Goal: Task Accomplishment & Management: Use online tool/utility

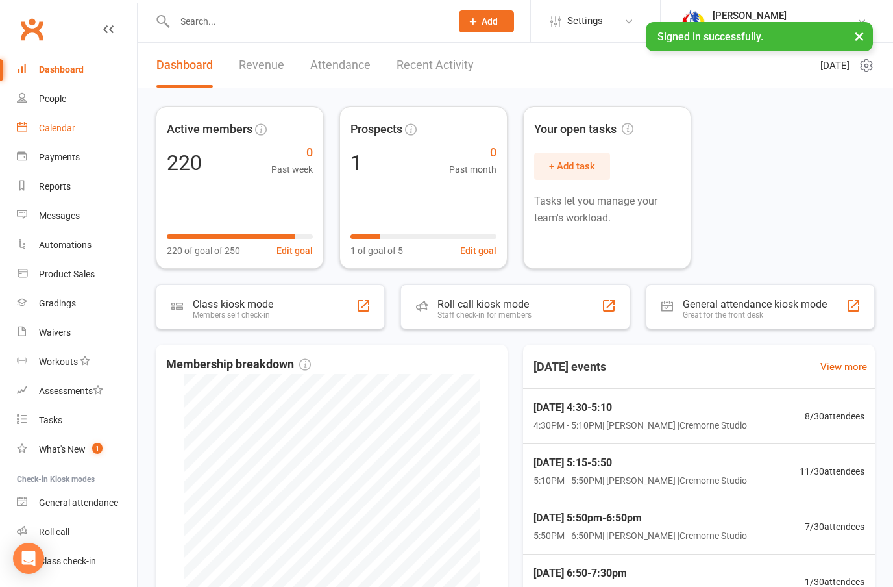
click at [77, 126] on link "Calendar" at bounding box center [77, 128] width 120 height 29
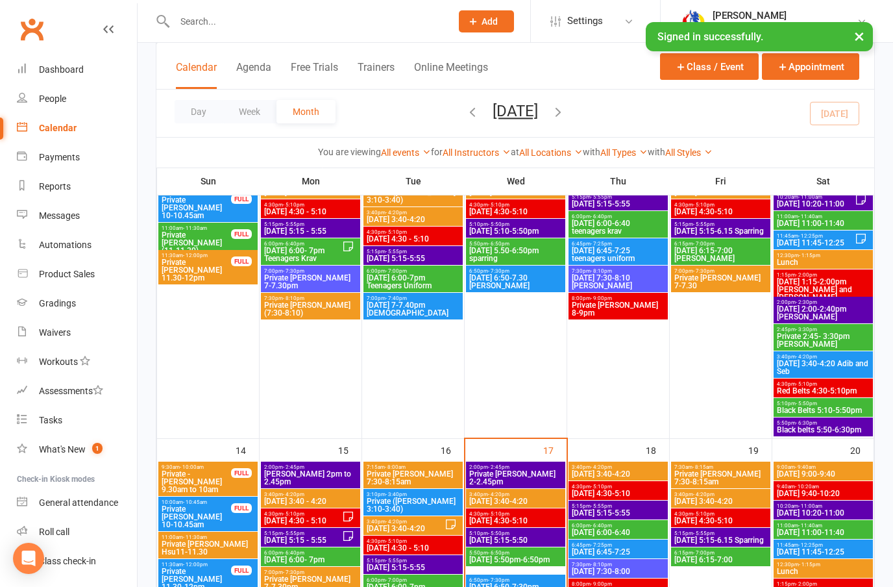
scroll to position [439, 0]
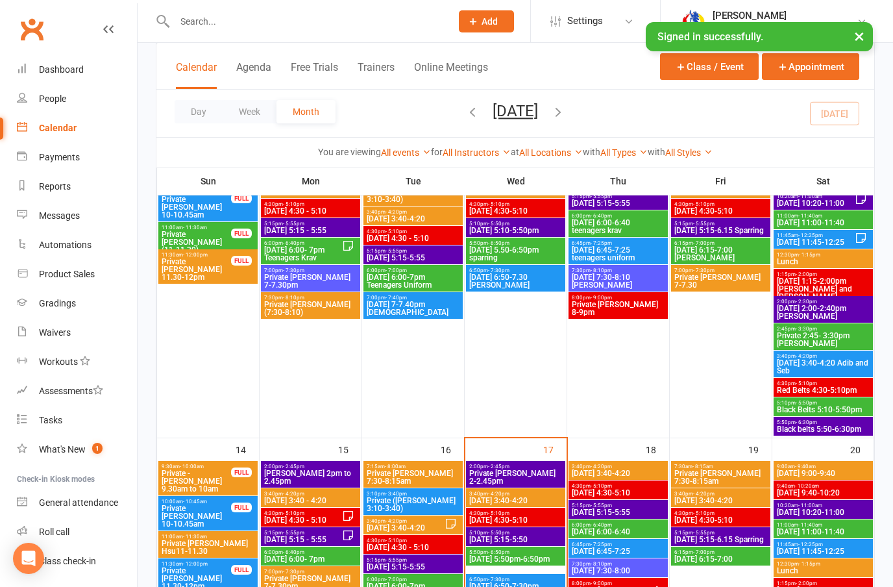
click at [548, 499] on span "[DATE] 3:40-4:20" at bounding box center [515, 500] width 94 height 8
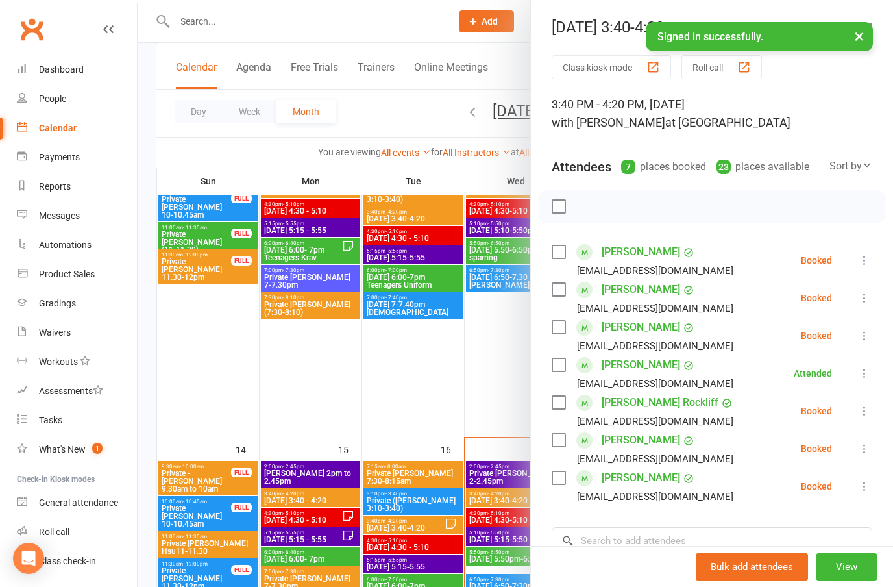
click at [858, 260] on icon at bounding box center [864, 260] width 13 height 13
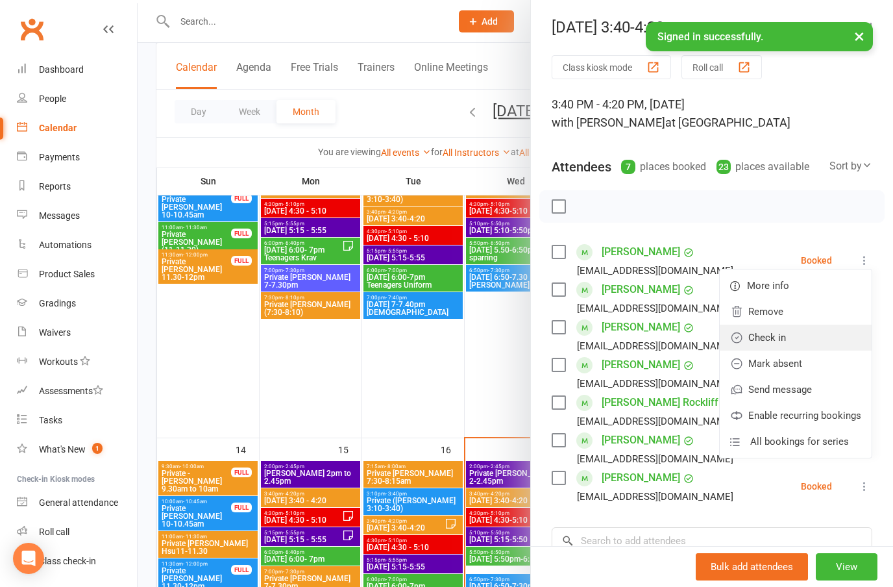
click at [784, 333] on link "Check in" at bounding box center [796, 337] width 152 height 26
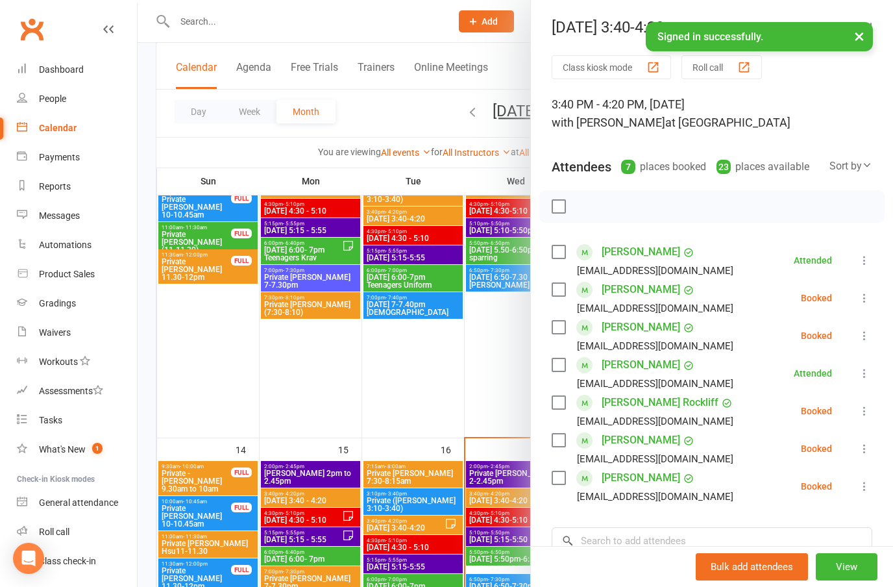
click at [860, 303] on icon at bounding box center [864, 297] width 13 height 13
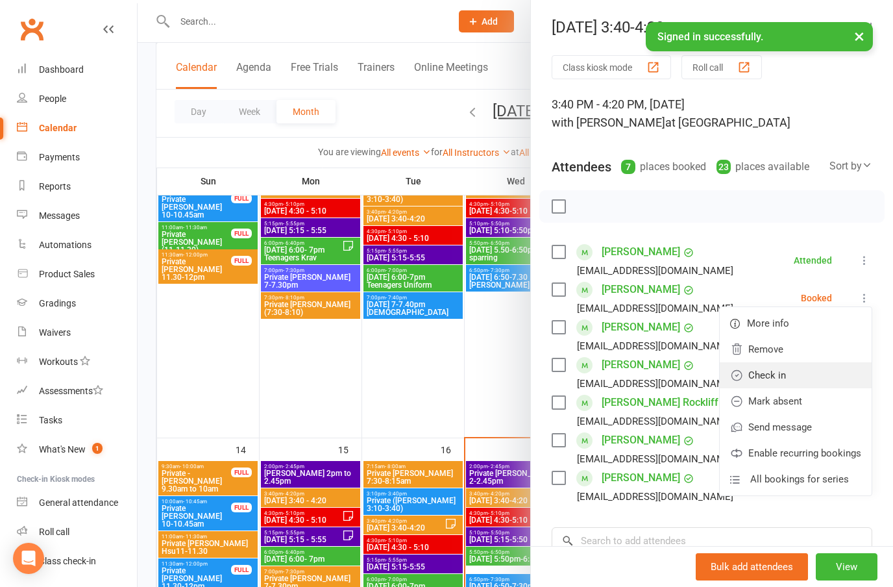
click at [775, 371] on link "Check in" at bounding box center [796, 375] width 152 height 26
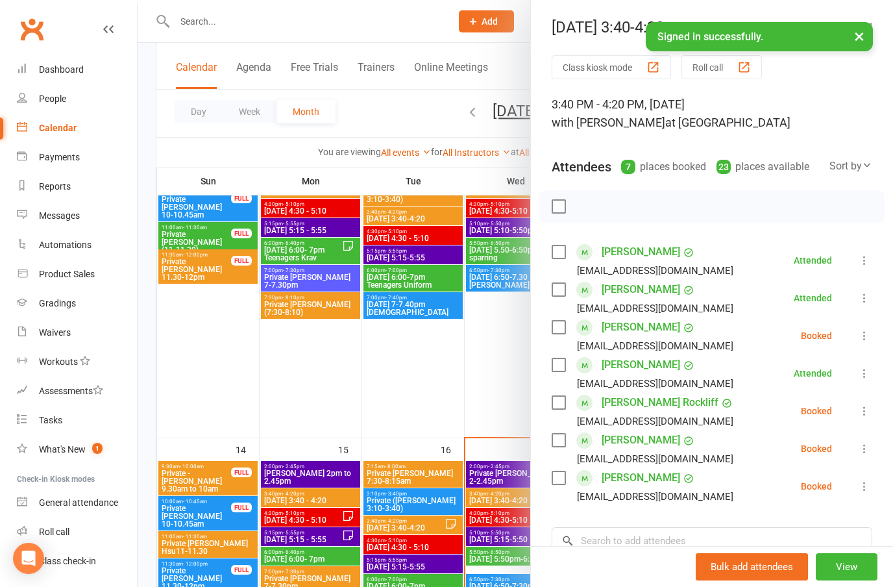
click at [863, 334] on icon at bounding box center [864, 335] width 13 height 13
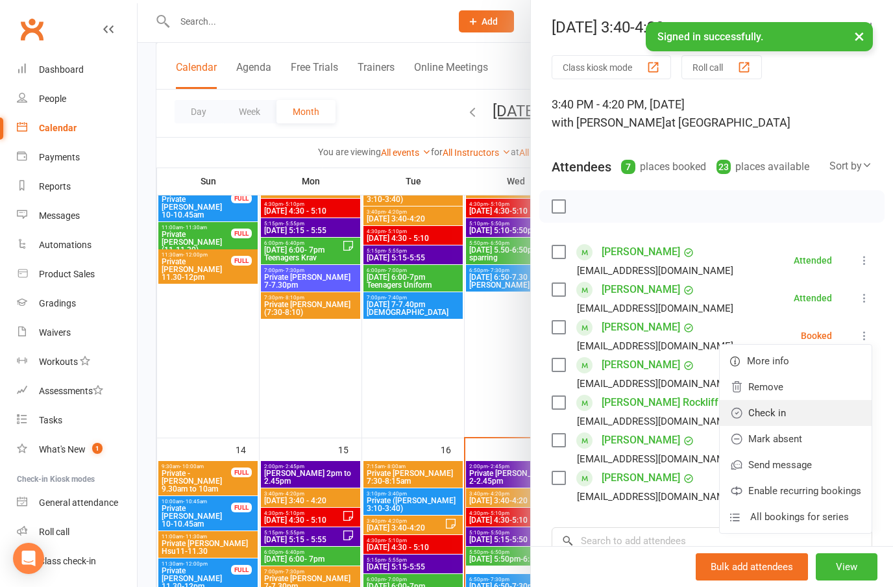
click at [777, 412] on link "Check in" at bounding box center [796, 413] width 152 height 26
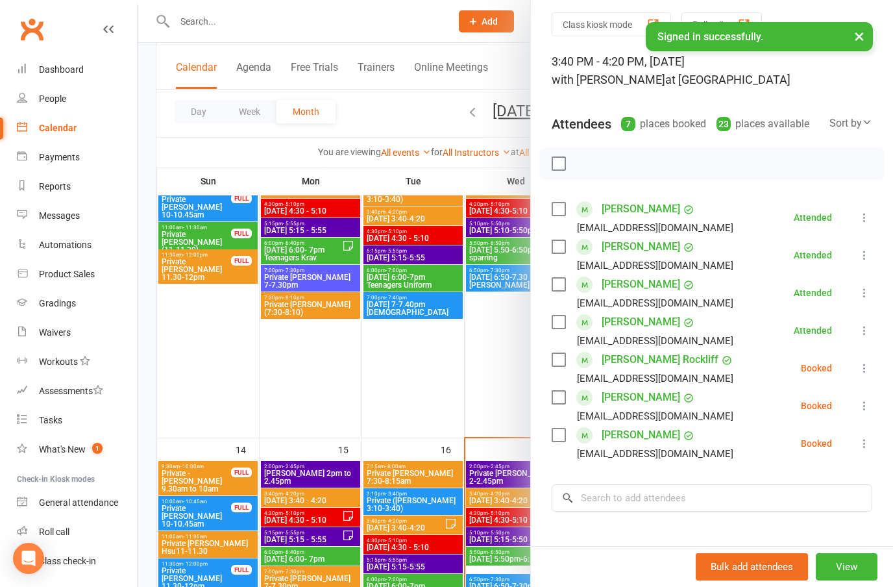
scroll to position [46, 0]
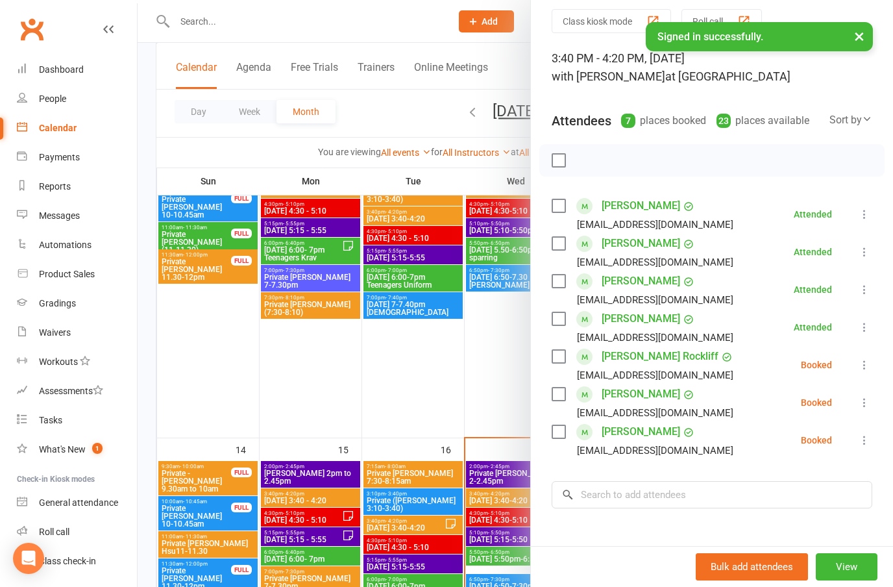
click at [869, 406] on icon at bounding box center [864, 402] width 13 height 13
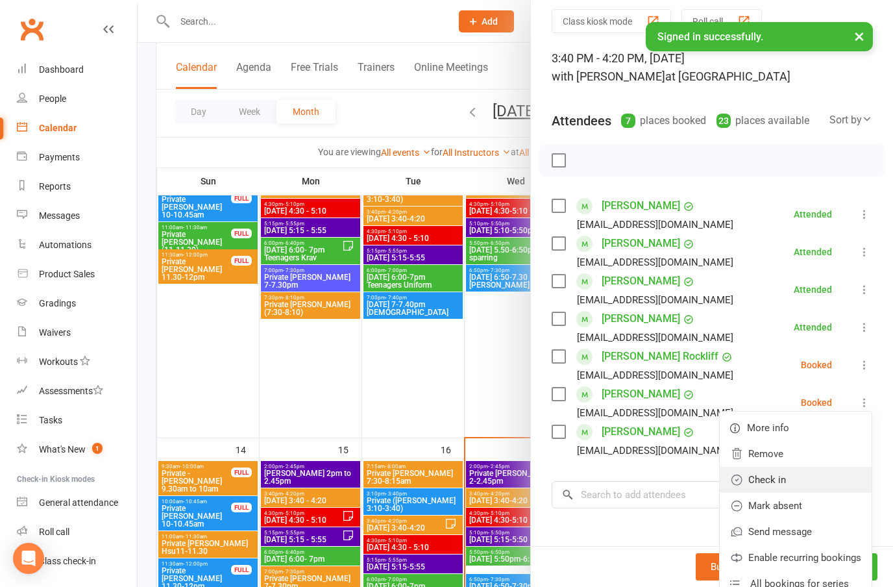
click at [782, 479] on link "Check in" at bounding box center [796, 480] width 152 height 26
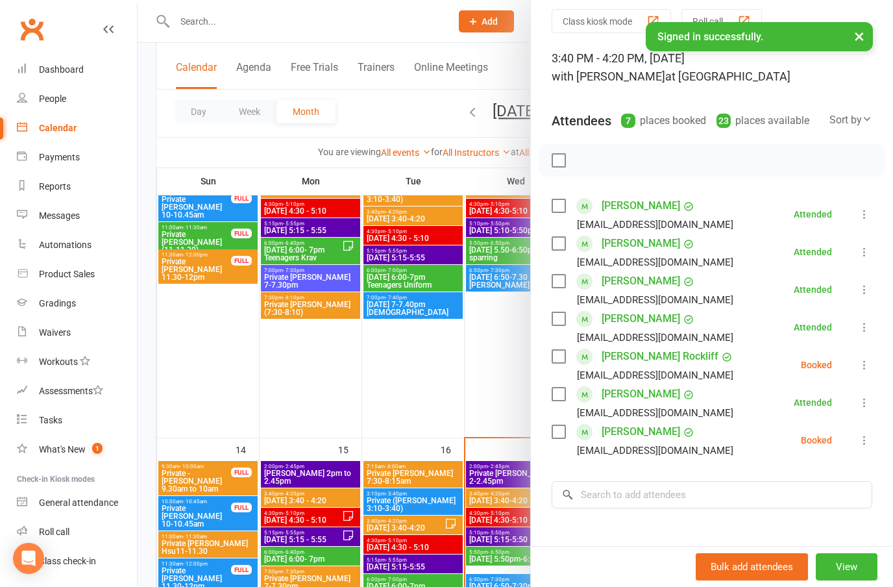
click at [871, 439] on icon at bounding box center [864, 439] width 13 height 13
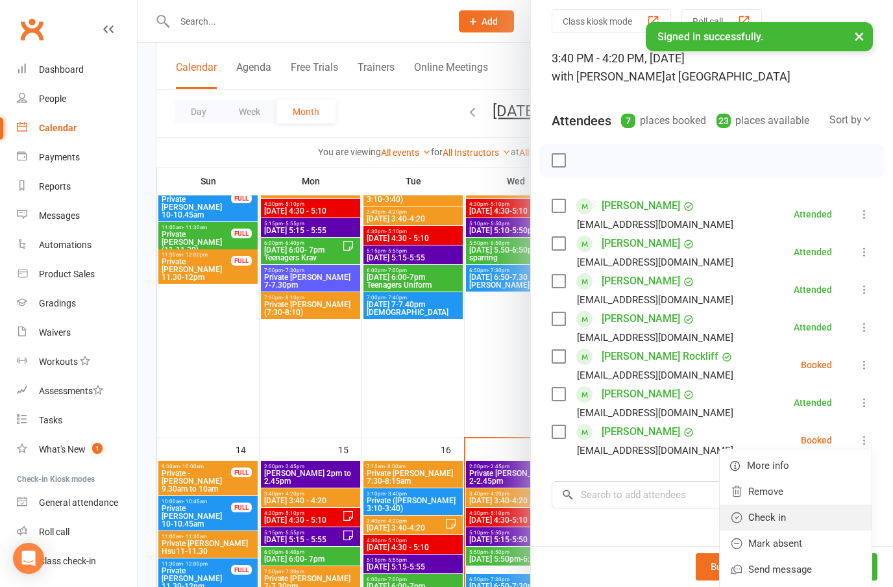
click at [782, 518] on link "Check in" at bounding box center [796, 517] width 152 height 26
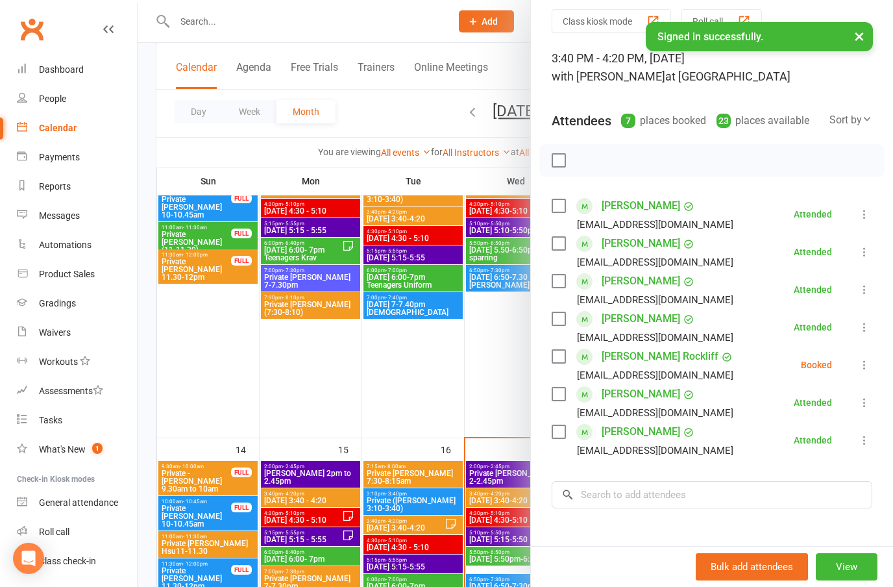
click at [511, 521] on div at bounding box center [515, 293] width 755 height 587
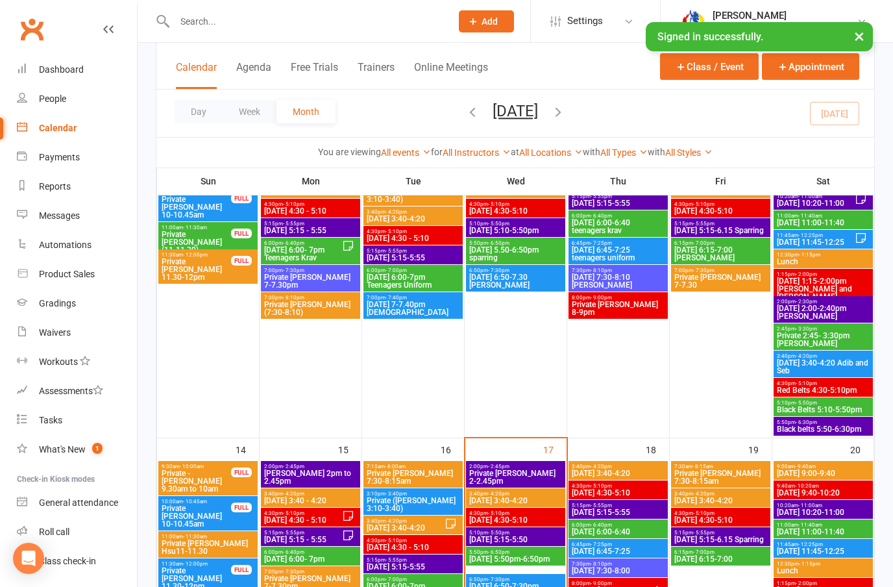
click at [522, 522] on span "[DATE] 4:30-5:10" at bounding box center [515, 520] width 94 height 8
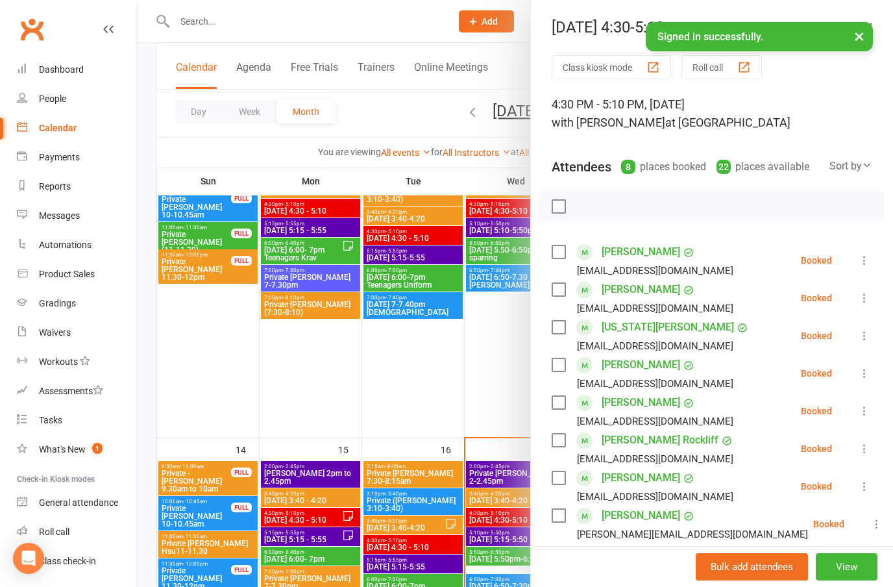
click at [868, 254] on icon at bounding box center [864, 260] width 13 height 13
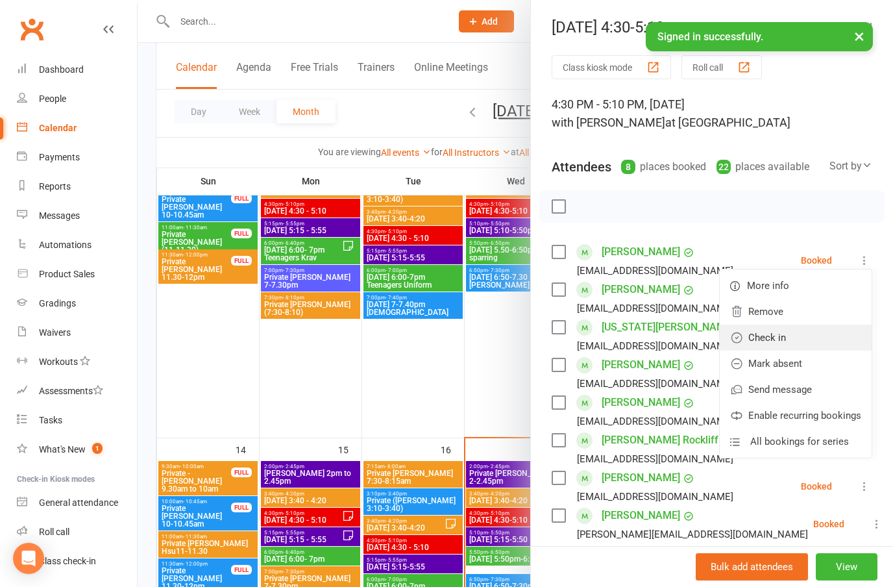
click at [775, 335] on link "Check in" at bounding box center [796, 337] width 152 height 26
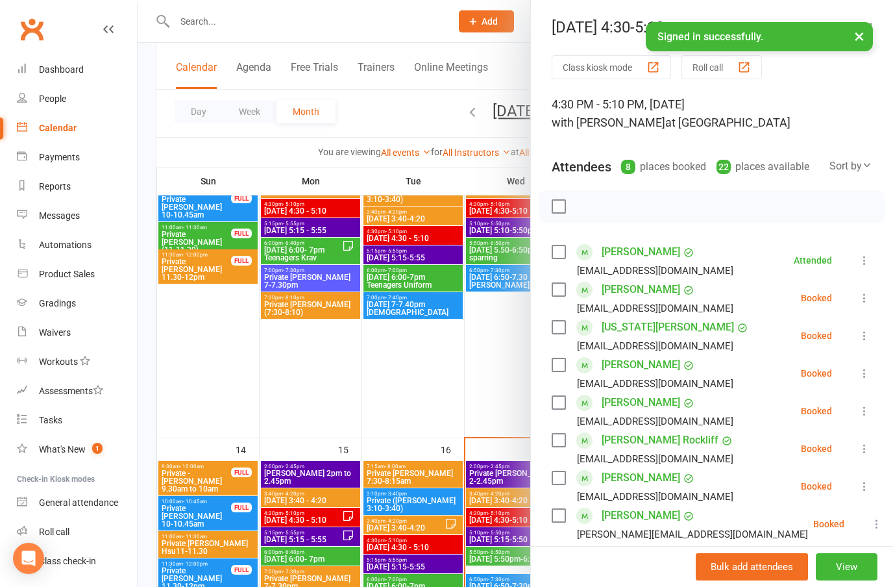
click at [871, 292] on icon at bounding box center [864, 297] width 13 height 13
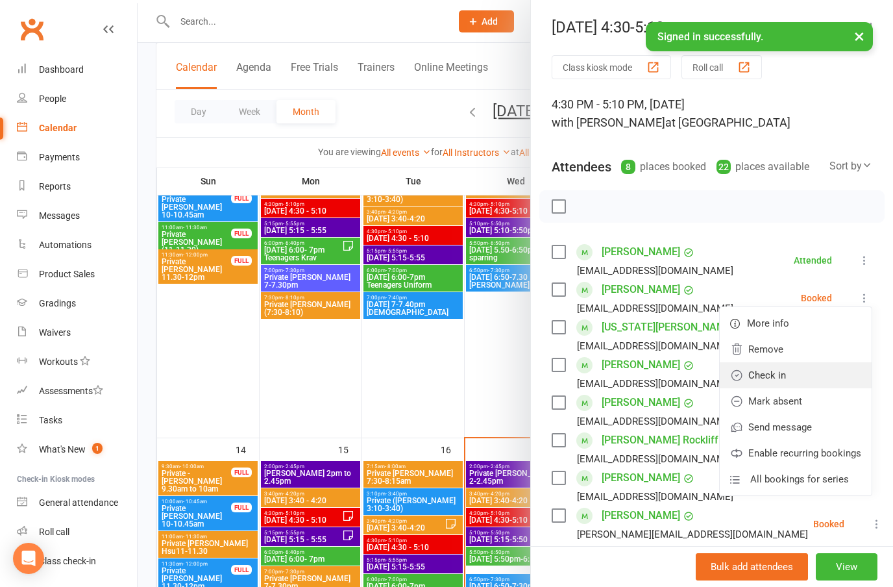
click at [781, 370] on link "Check in" at bounding box center [796, 375] width 152 height 26
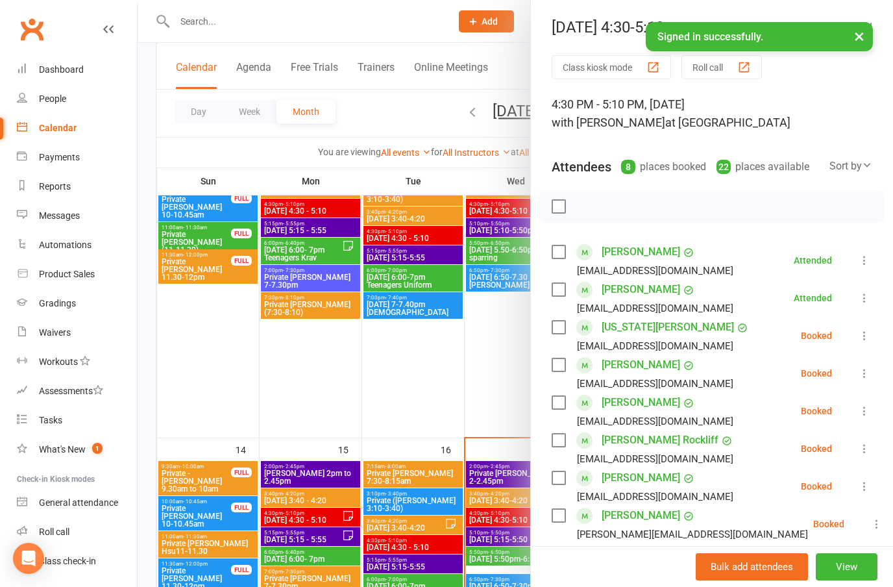
click at [870, 336] on icon at bounding box center [864, 335] width 13 height 13
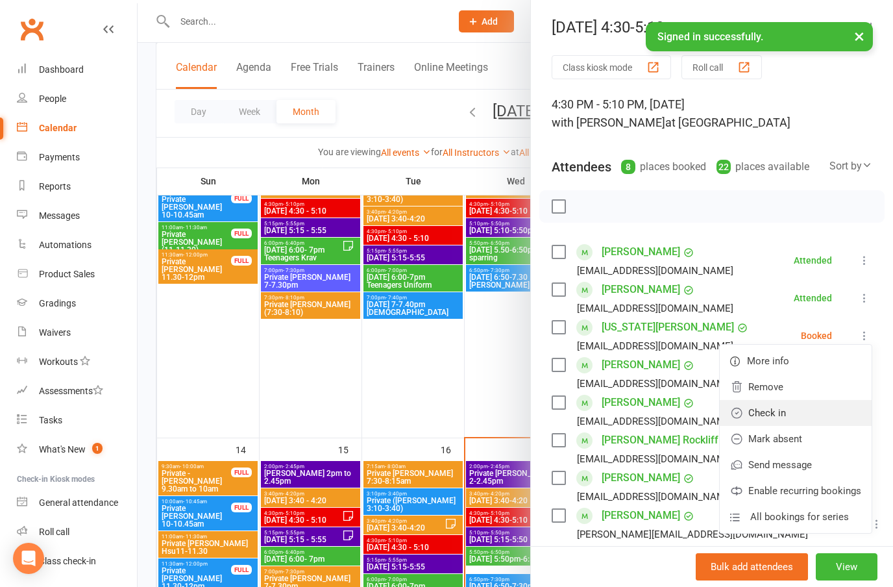
click at [782, 408] on link "Check in" at bounding box center [796, 413] width 152 height 26
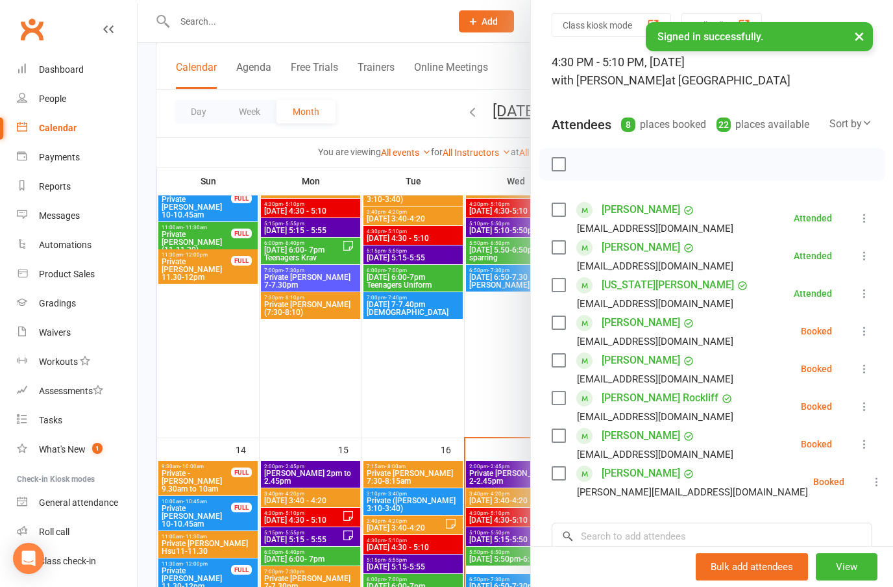
scroll to position [49, 0]
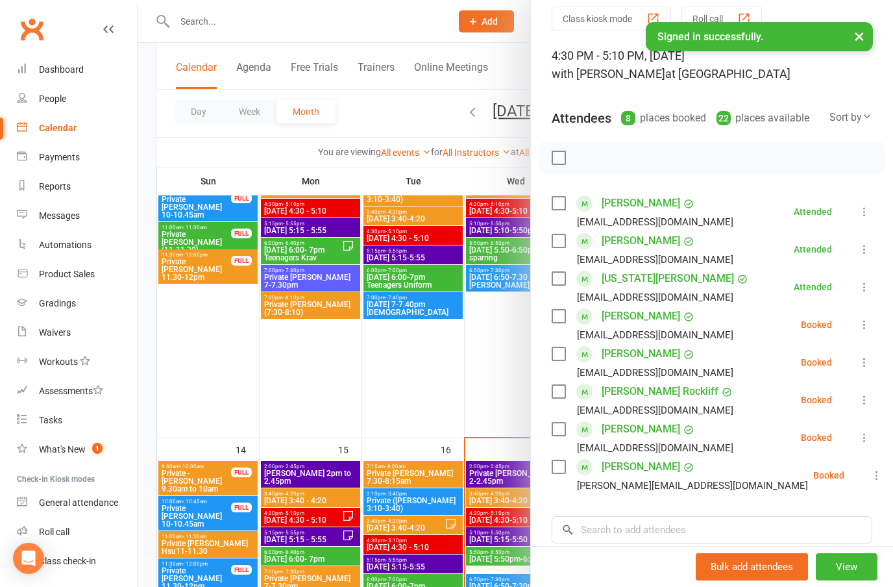
click at [865, 439] on icon at bounding box center [864, 437] width 13 height 13
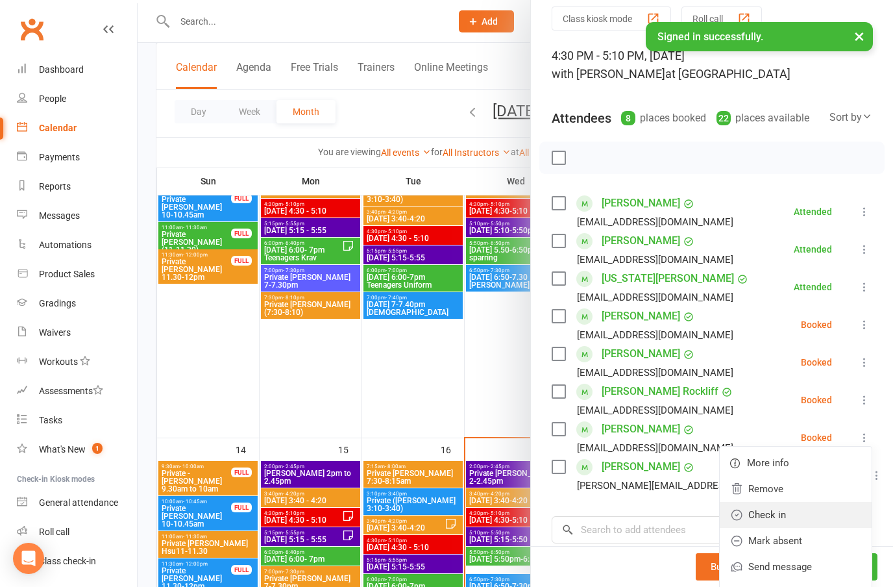
click at [785, 511] on link "Check in" at bounding box center [796, 515] width 152 height 26
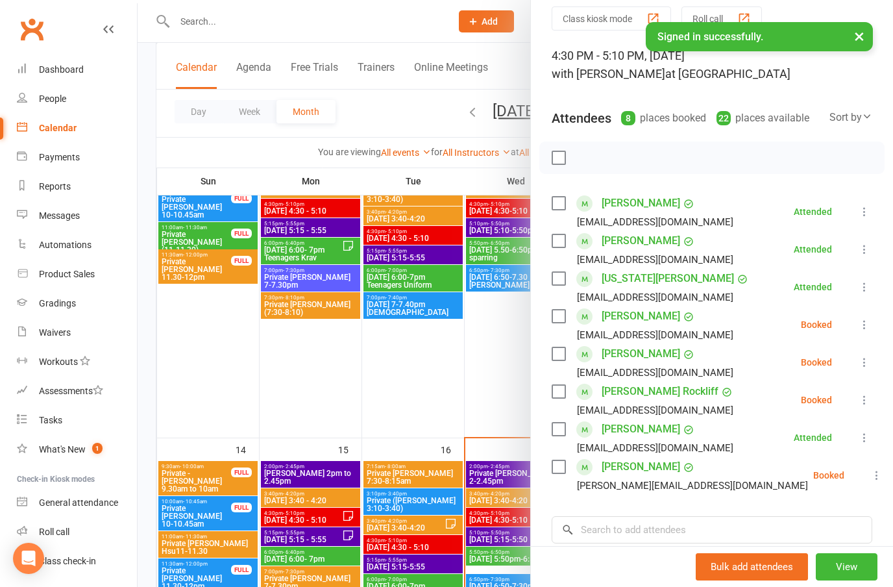
click at [511, 498] on div at bounding box center [515, 293] width 755 height 587
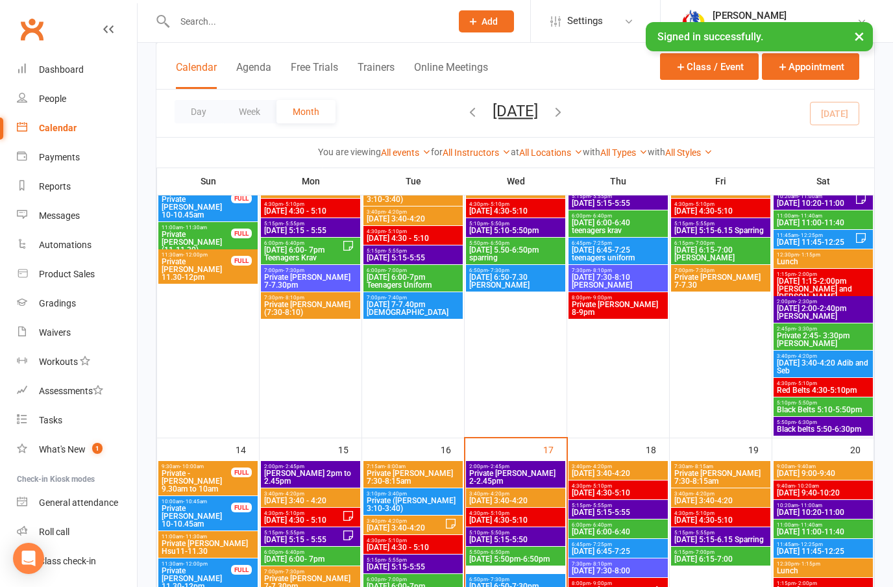
click at [518, 499] on span "[DATE] 3:40-4:20" at bounding box center [515, 500] width 94 height 8
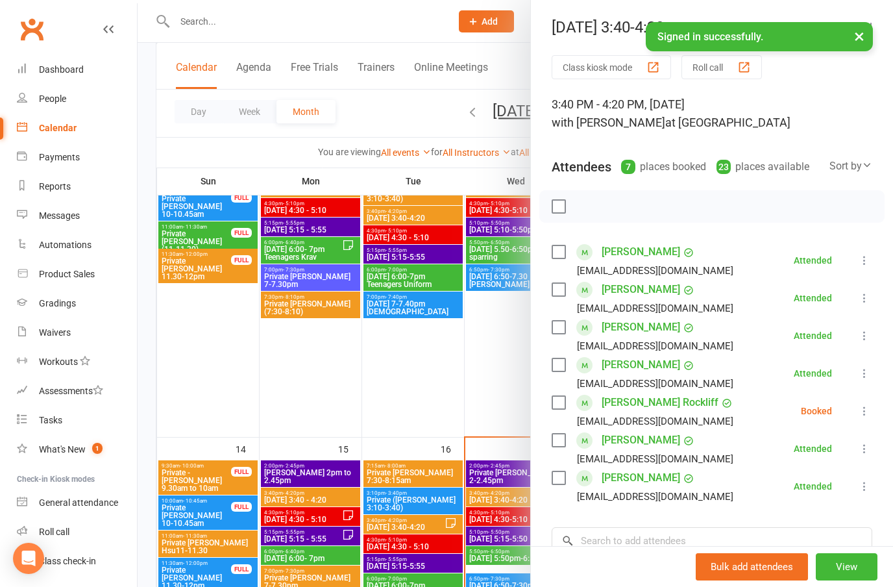
scroll to position [439, 0]
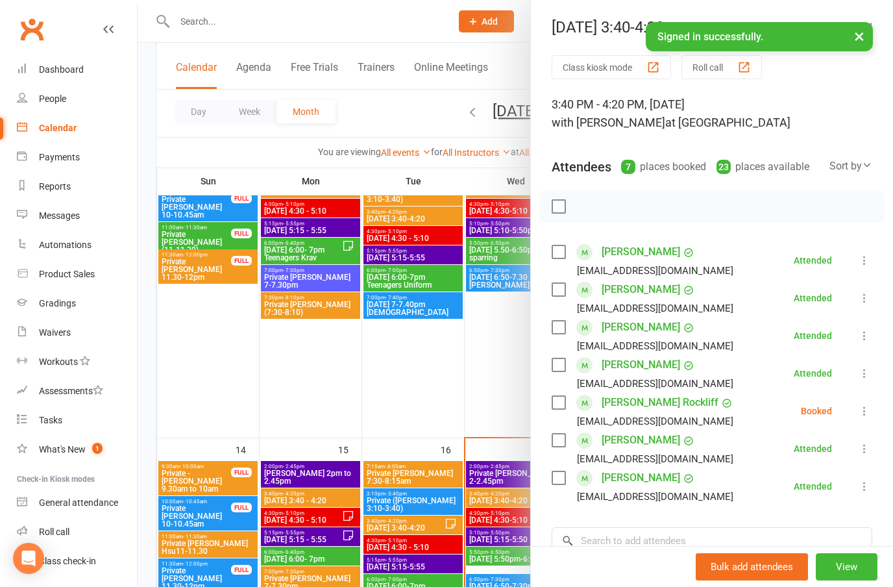
click at [498, 515] on div at bounding box center [515, 293] width 755 height 587
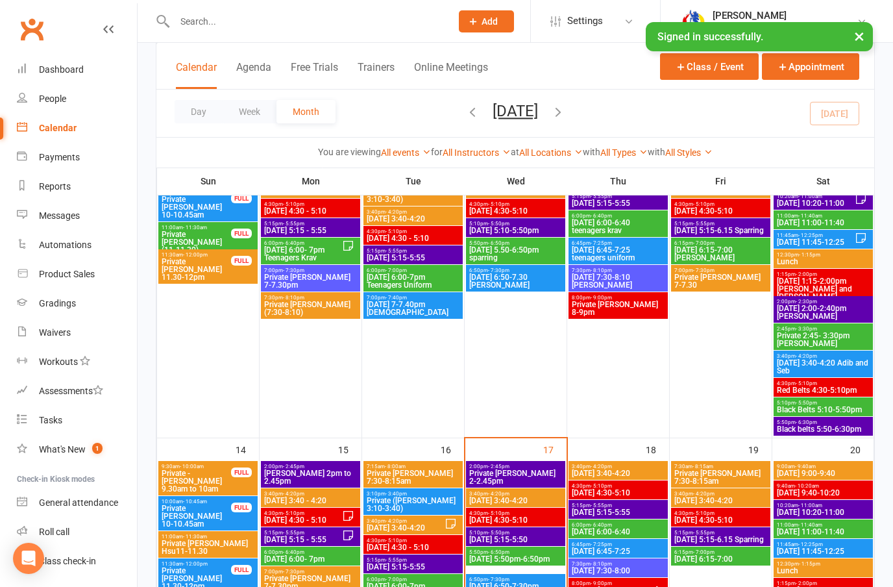
click at [515, 521] on span "[DATE] 4:30-5:10" at bounding box center [515, 520] width 94 height 8
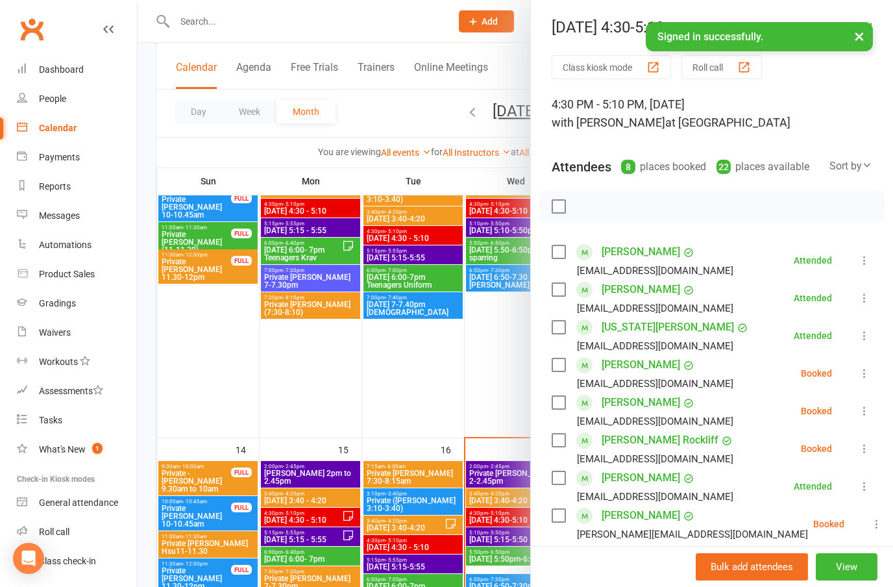
click at [863, 411] on icon at bounding box center [864, 410] width 13 height 13
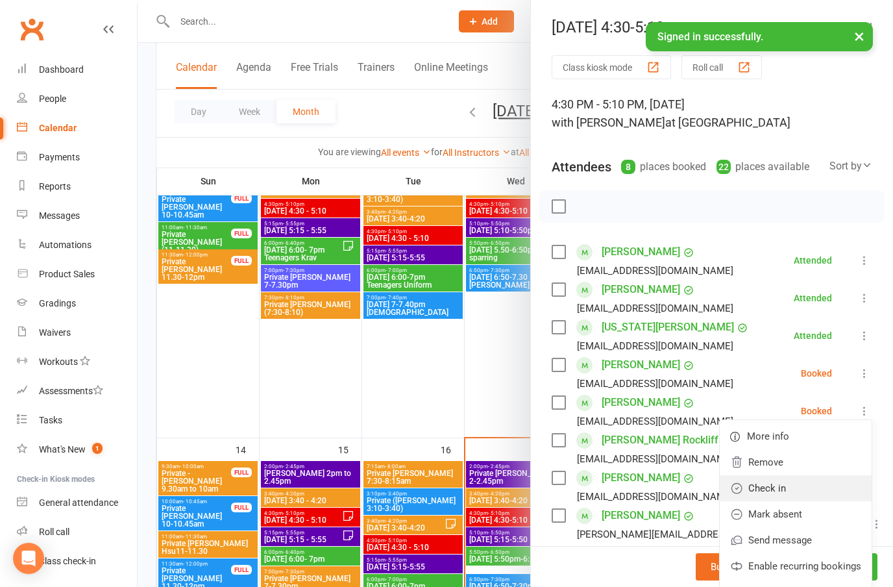
click at [781, 492] on link "Check in" at bounding box center [796, 488] width 152 height 26
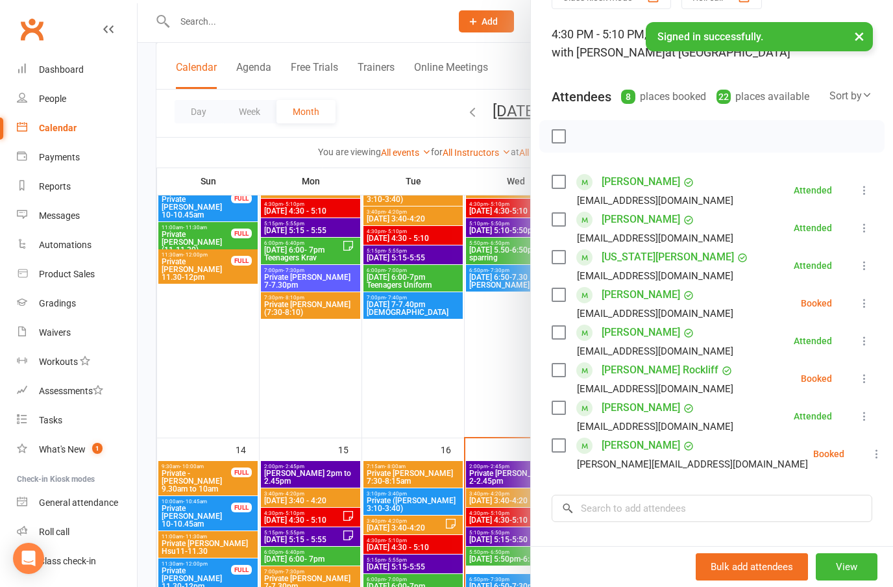
scroll to position [72, 0]
click at [649, 505] on input "search" at bounding box center [712, 505] width 321 height 27
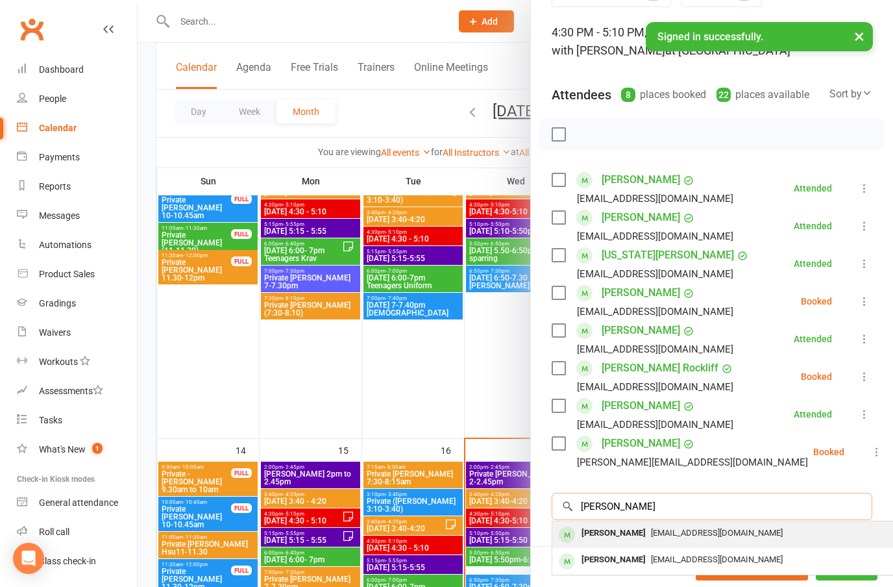
type input "[PERSON_NAME]"
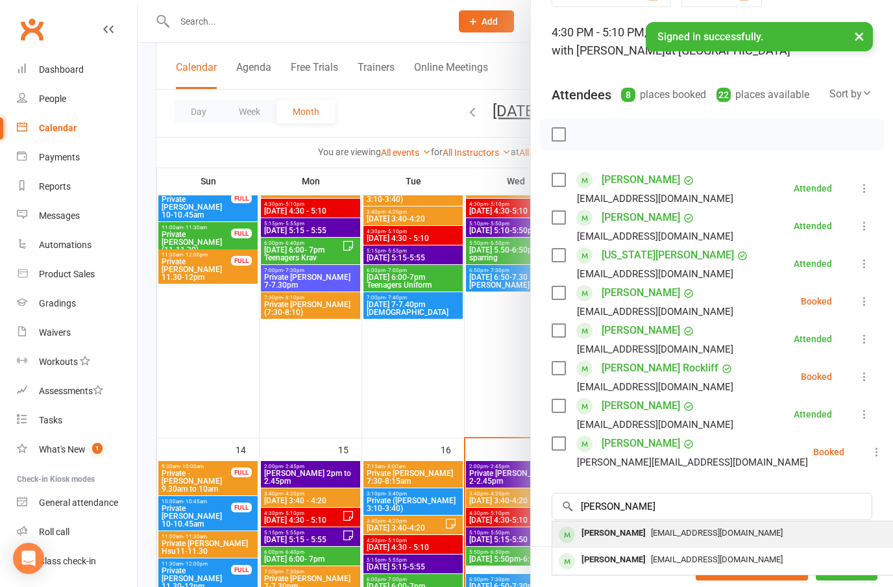
click at [655, 535] on span "[EMAIL_ADDRESS][DOMAIN_NAME]" at bounding box center [717, 532] width 132 height 10
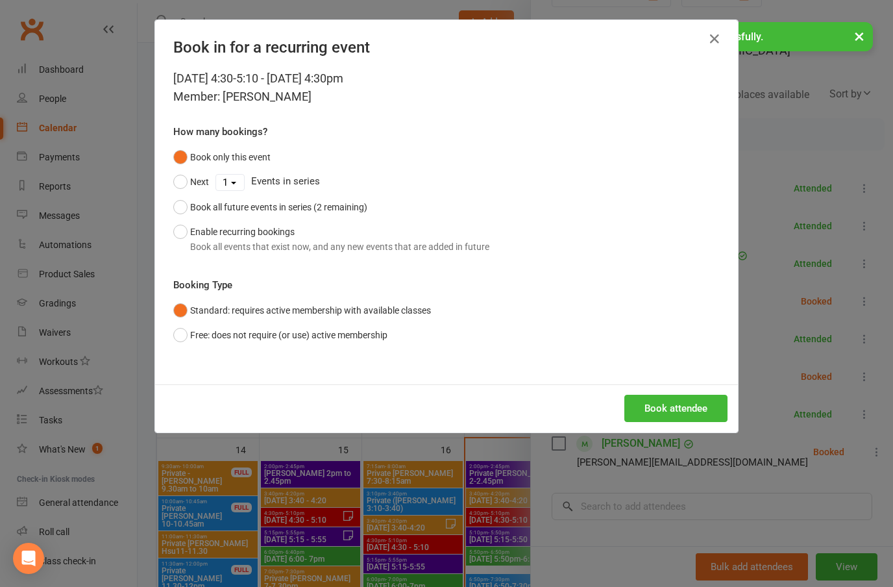
click at [682, 413] on button "Book attendee" at bounding box center [675, 407] width 103 height 27
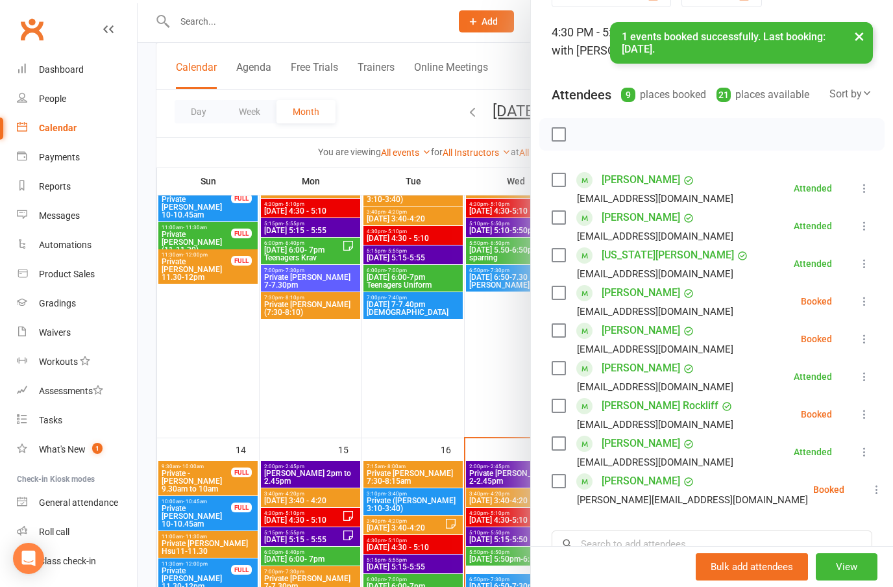
click at [864, 339] on icon at bounding box center [864, 338] width 13 height 13
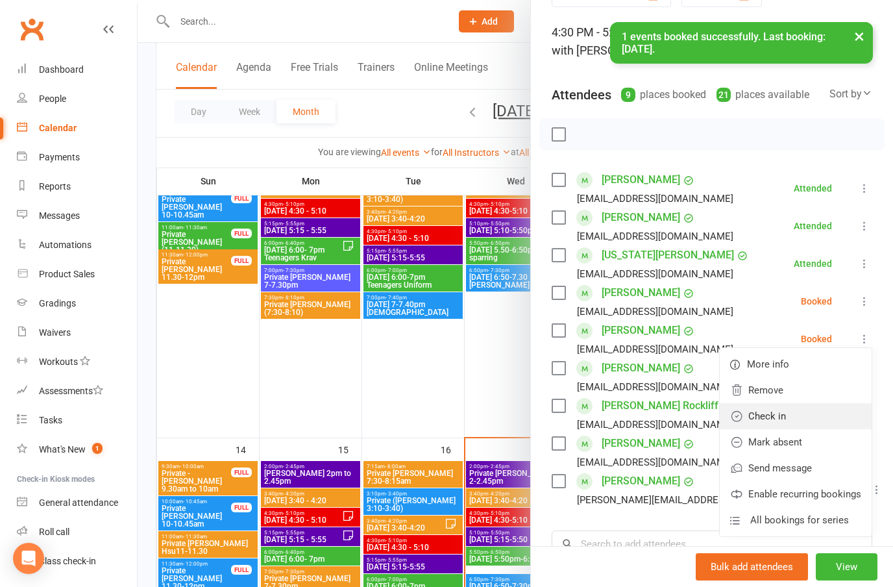
click at [744, 418] on link "Check in" at bounding box center [796, 416] width 152 height 26
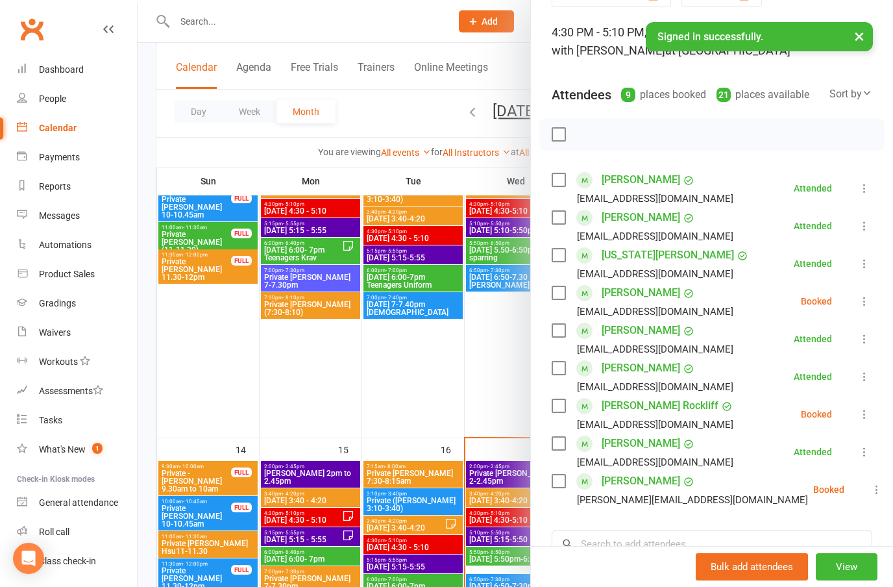
scroll to position [134, 0]
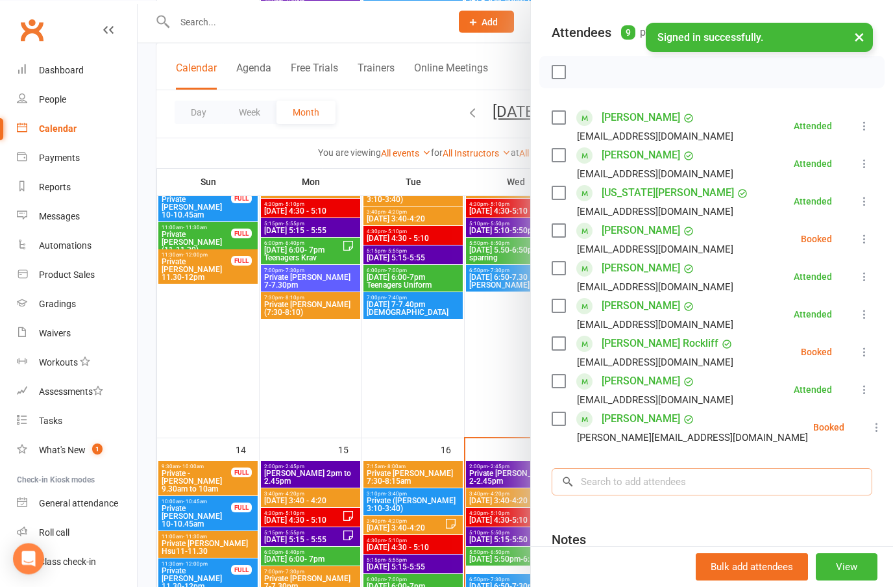
click at [675, 482] on input "search" at bounding box center [712, 481] width 321 height 27
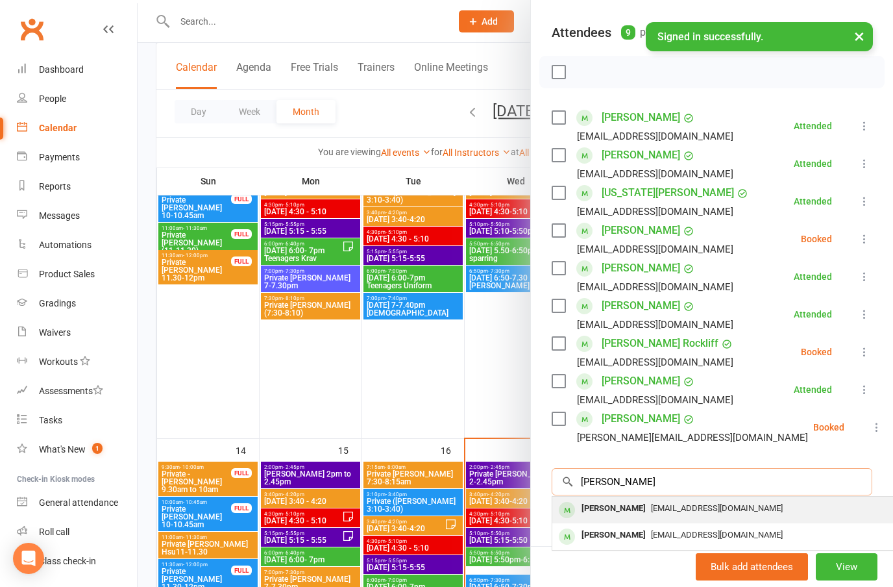
type input "[PERSON_NAME]"
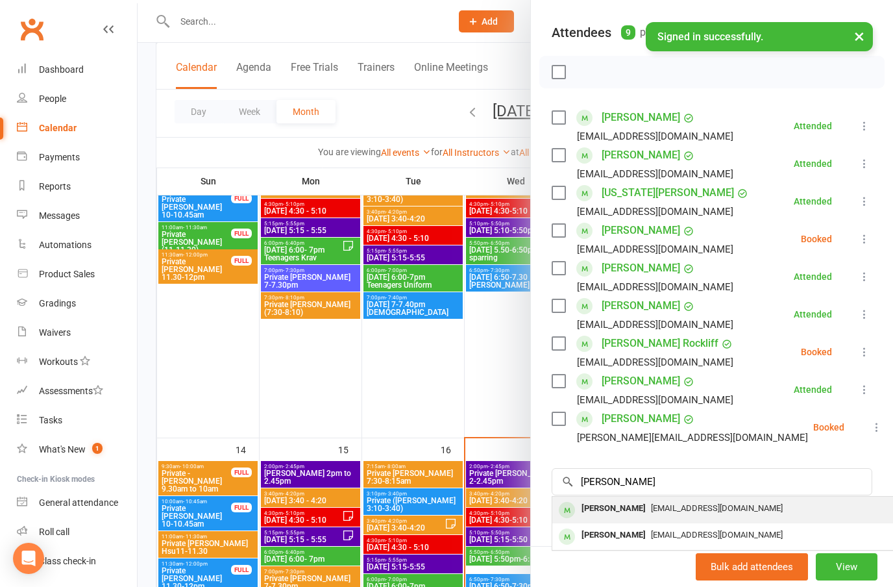
click at [663, 505] on span "[EMAIL_ADDRESS][DOMAIN_NAME]" at bounding box center [717, 508] width 132 height 10
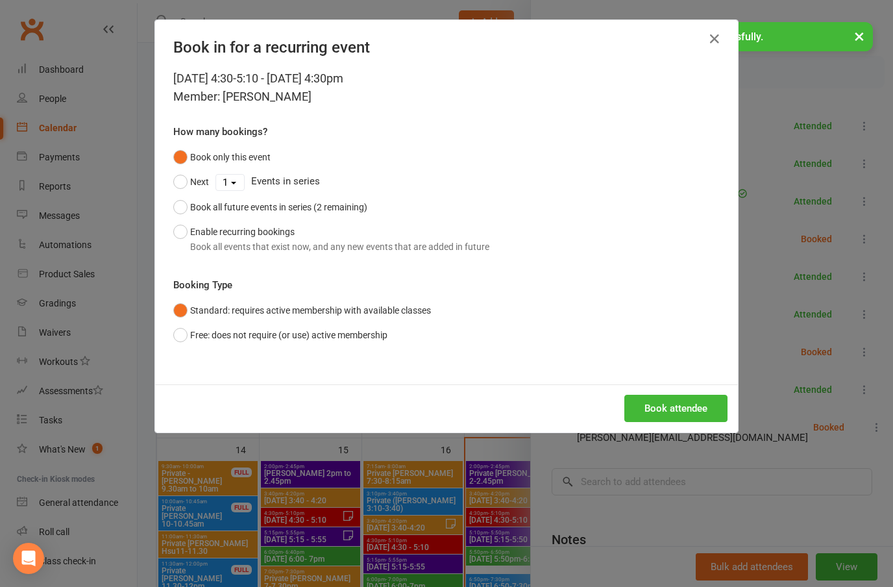
click at [682, 398] on button "Book attendee" at bounding box center [675, 407] width 103 height 27
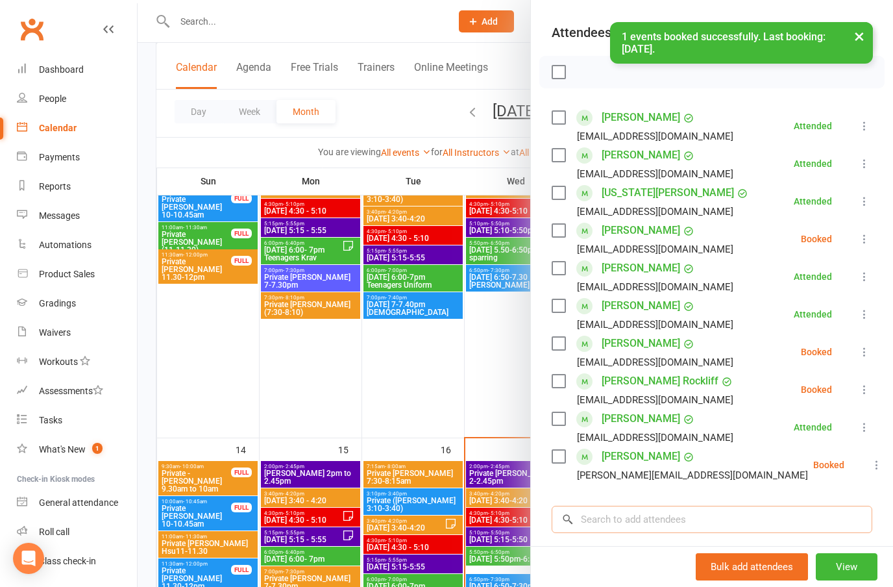
click at [617, 515] on input "search" at bounding box center [712, 518] width 321 height 27
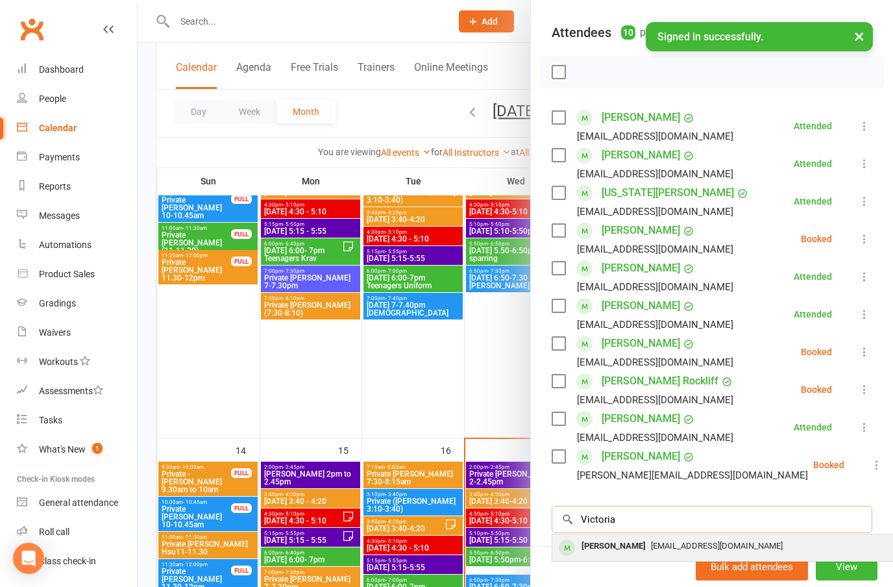
type input "Victoria"
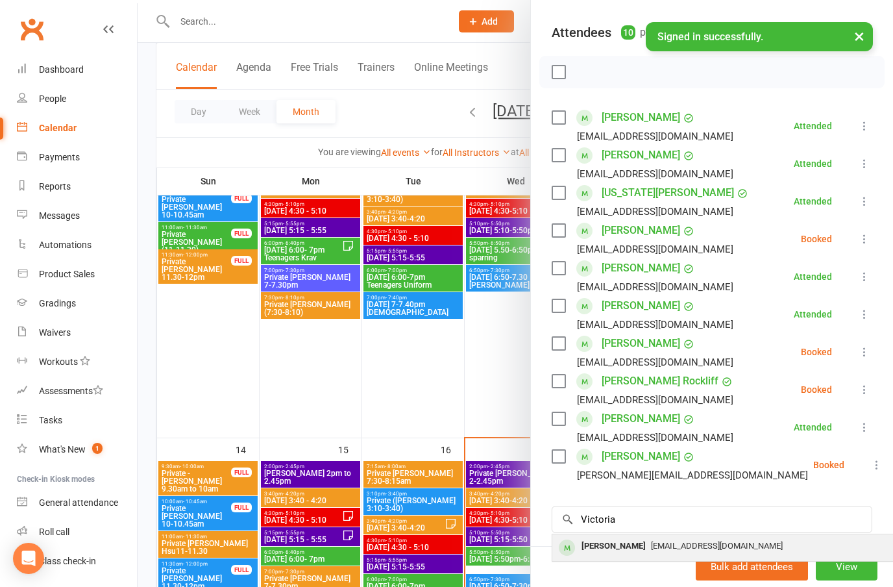
click at [625, 548] on div "[PERSON_NAME]" at bounding box center [613, 546] width 75 height 19
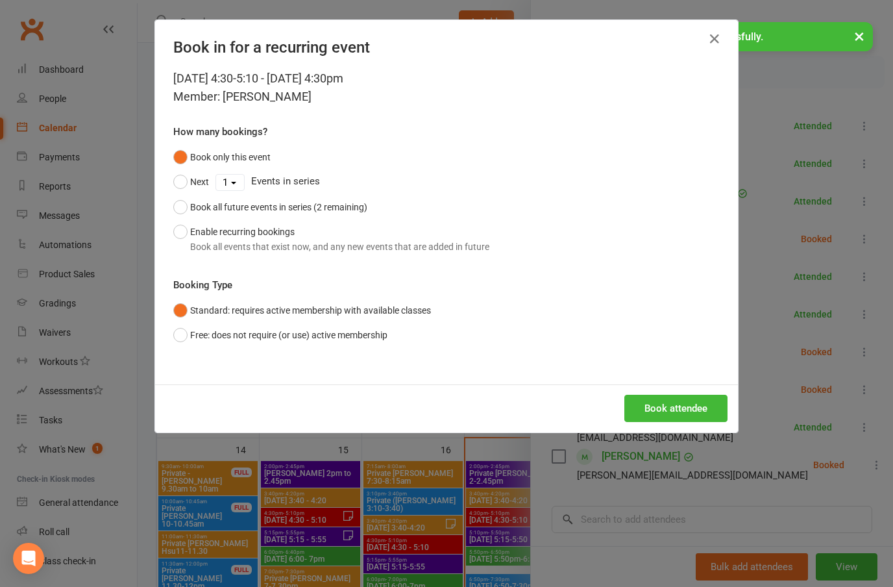
click at [675, 406] on button "Book attendee" at bounding box center [675, 407] width 103 height 27
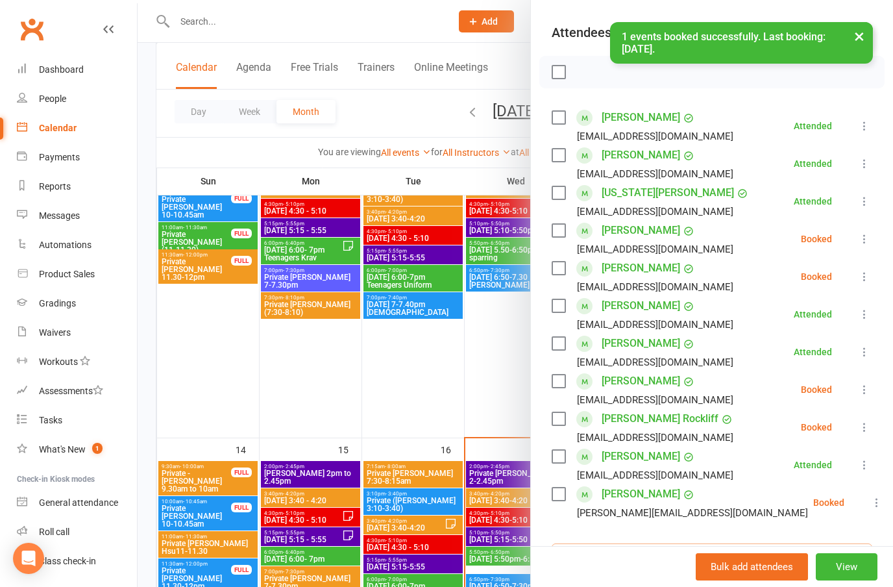
click at [611, 554] on div "[DATE] 4:30-5:10 Class kiosk mode Roll call 4:30 PM - 5:10 PM, [DATE] with [PER…" at bounding box center [711, 293] width 363 height 587
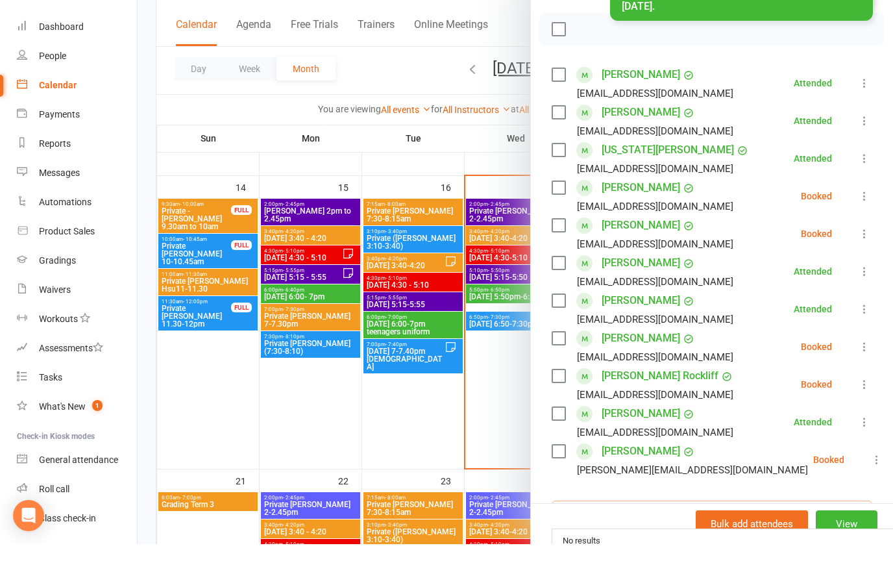
scroll to position [659, 0]
type input "E"
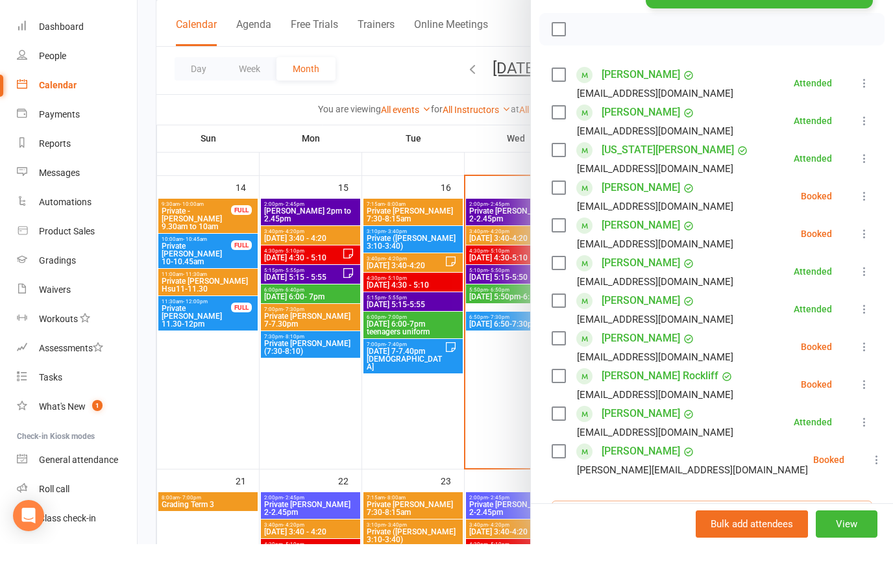
type input "E"
type input "[PERSON_NAME]"
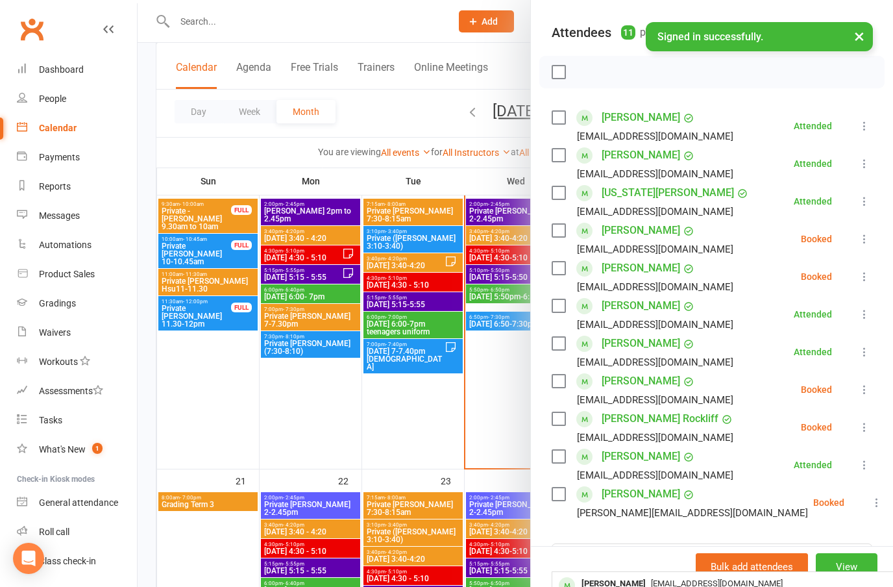
click at [648, 542] on div "Class kiosk mode Roll call 4:30 PM - 5:10 PM, [DATE] with [PERSON_NAME] at Crem…" at bounding box center [712, 337] width 362 height 833
click at [862, 390] on icon at bounding box center [864, 389] width 13 height 13
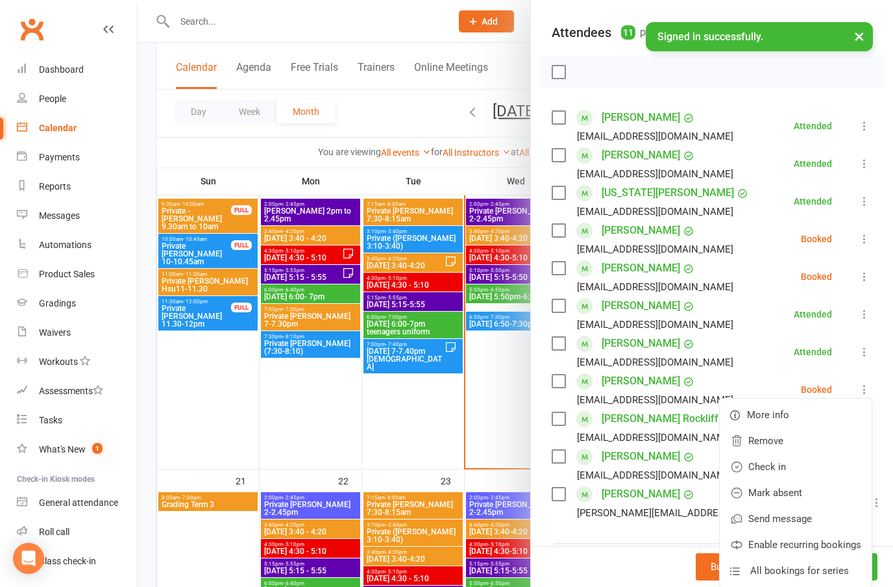
click at [783, 470] on link "Check in" at bounding box center [796, 467] width 152 height 26
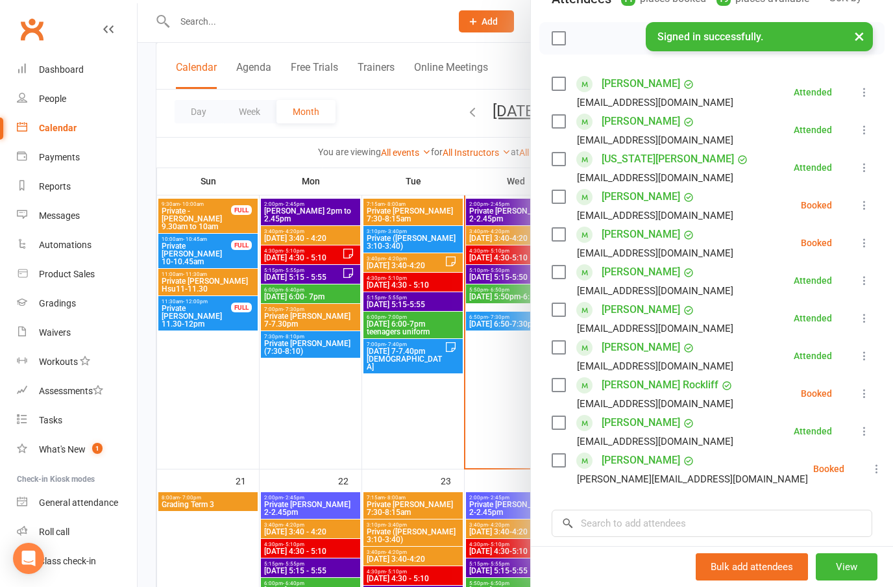
scroll to position [154, 0]
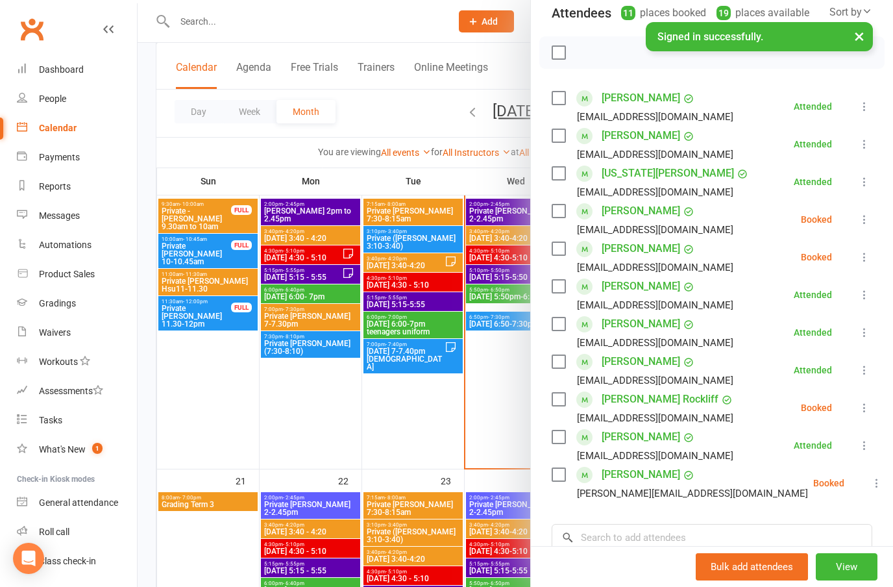
click at [866, 220] on icon at bounding box center [864, 219] width 13 height 13
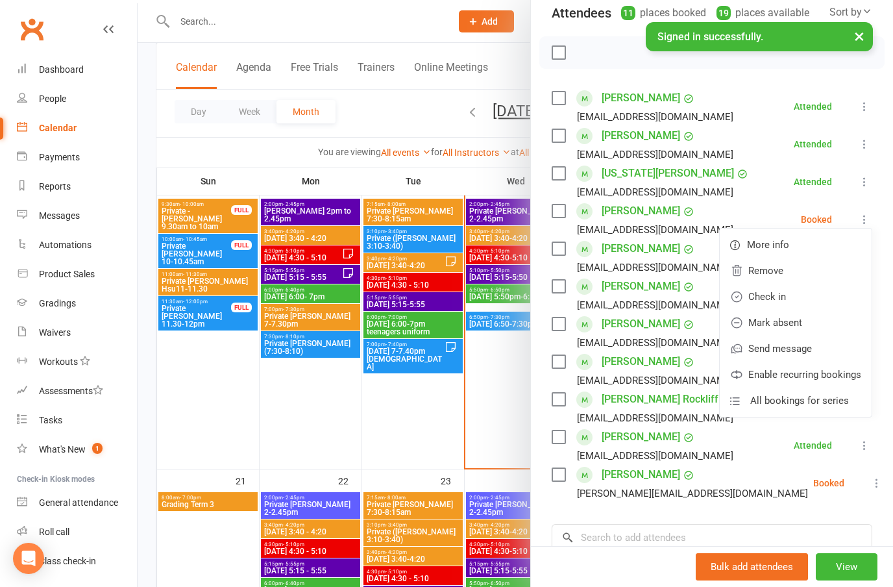
click at [776, 293] on link "Check in" at bounding box center [796, 297] width 152 height 26
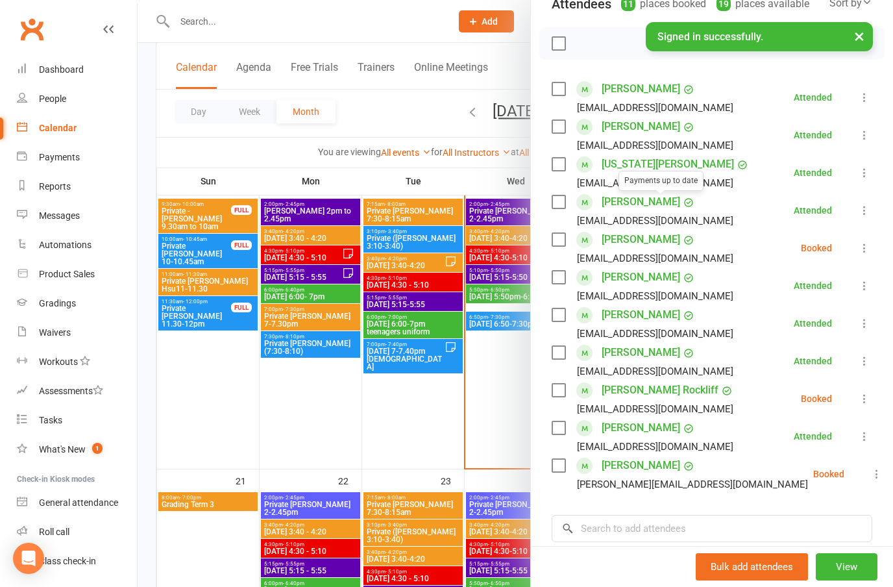
scroll to position [161, 0]
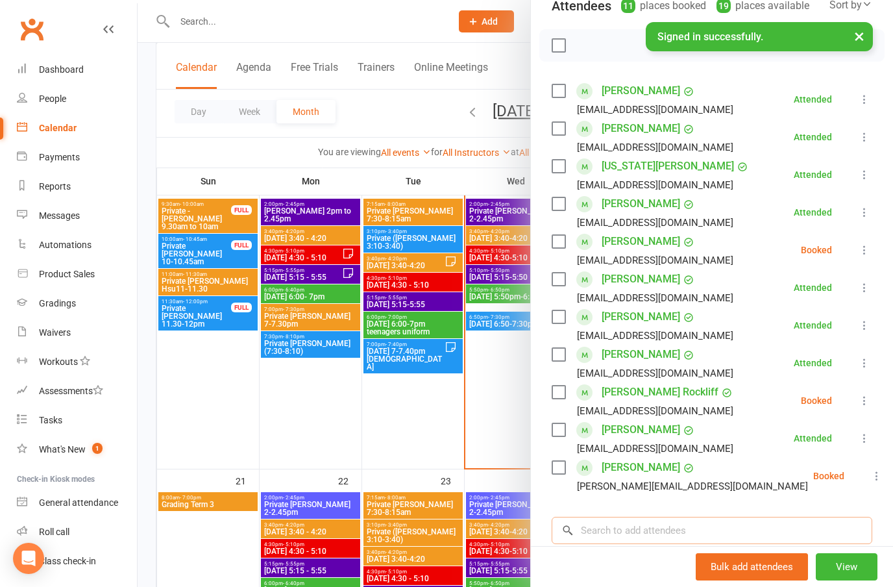
click at [657, 534] on input "search" at bounding box center [712, 529] width 321 height 27
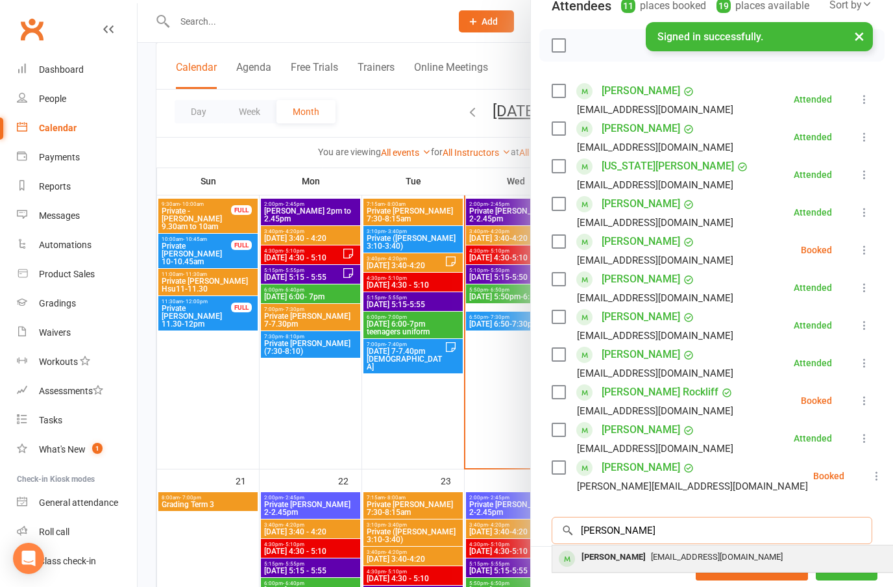
type input "[PERSON_NAME]"
click at [665, 561] on span "[EMAIL_ADDRESS][DOMAIN_NAME]" at bounding box center [717, 557] width 132 height 10
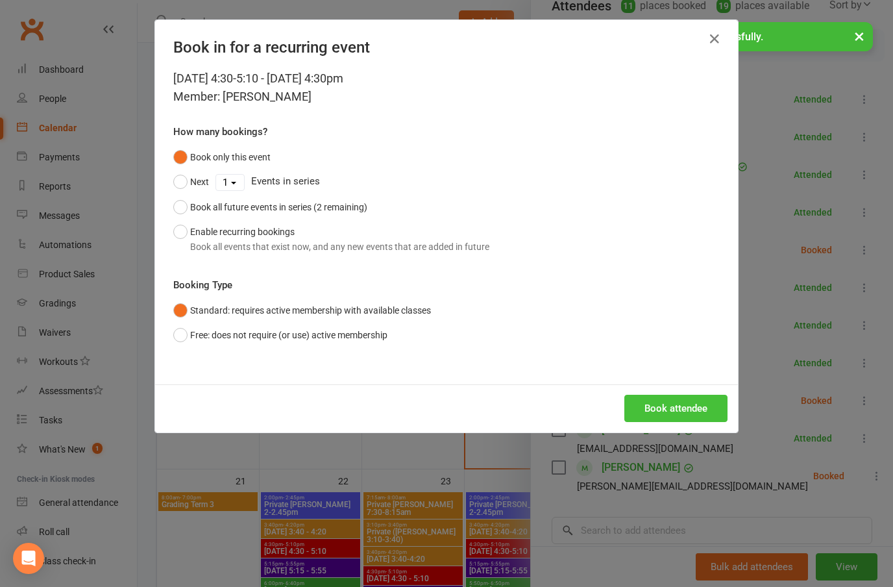
click at [664, 409] on button "Book attendee" at bounding box center [675, 407] width 103 height 27
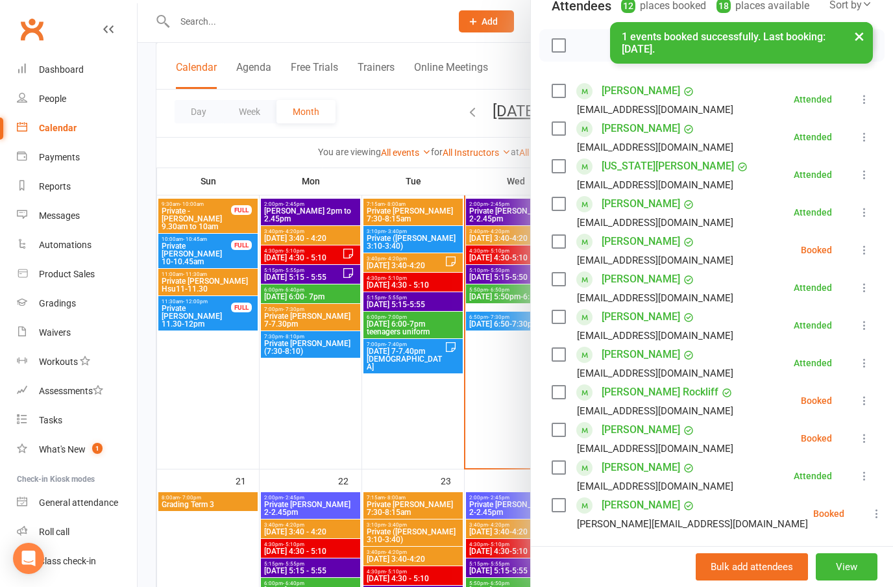
click at [869, 440] on icon at bounding box center [864, 437] width 13 height 13
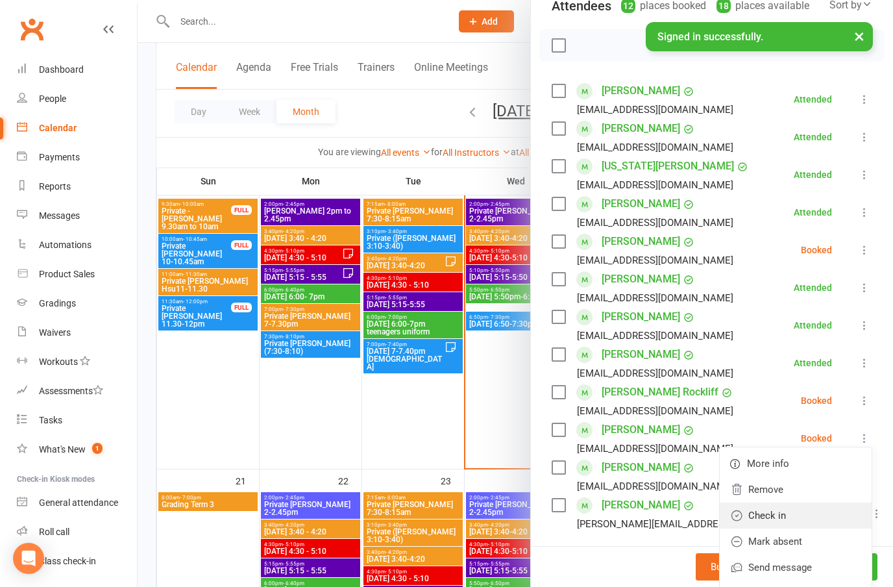
click at [749, 516] on link "Check in" at bounding box center [796, 515] width 152 height 26
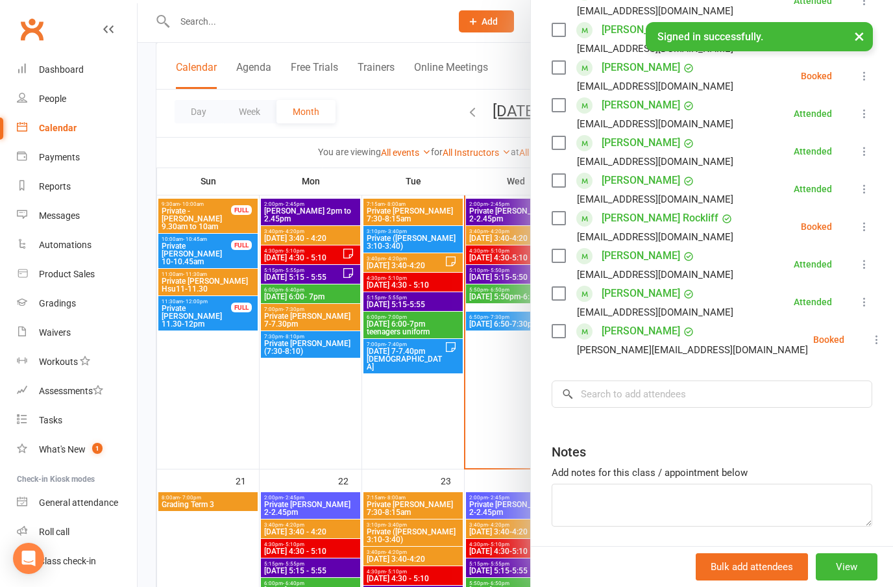
scroll to position [334, 0]
click at [378, 387] on div at bounding box center [515, 293] width 755 height 587
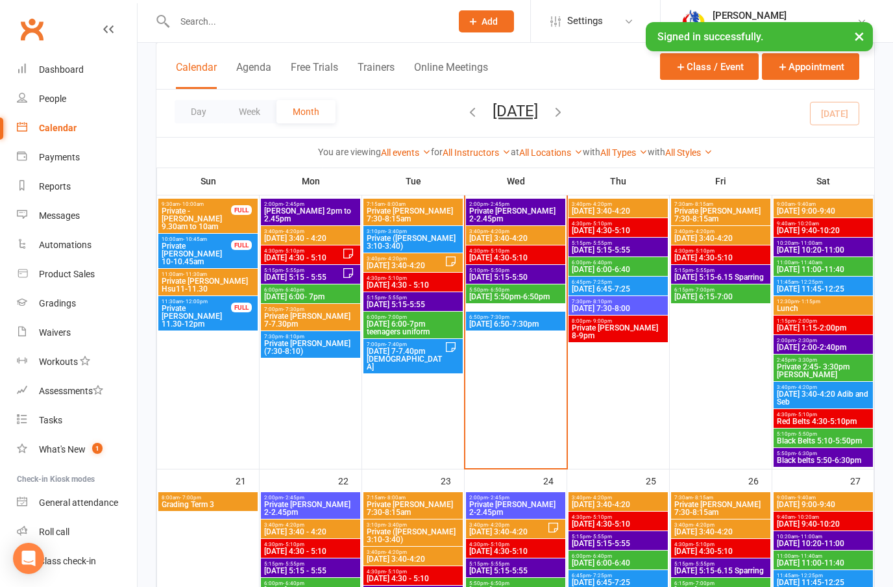
click at [543, 322] on span "[DATE] 6:50-7:30pm" at bounding box center [515, 324] width 94 height 8
